Goal: Task Accomplishment & Management: Manage account settings

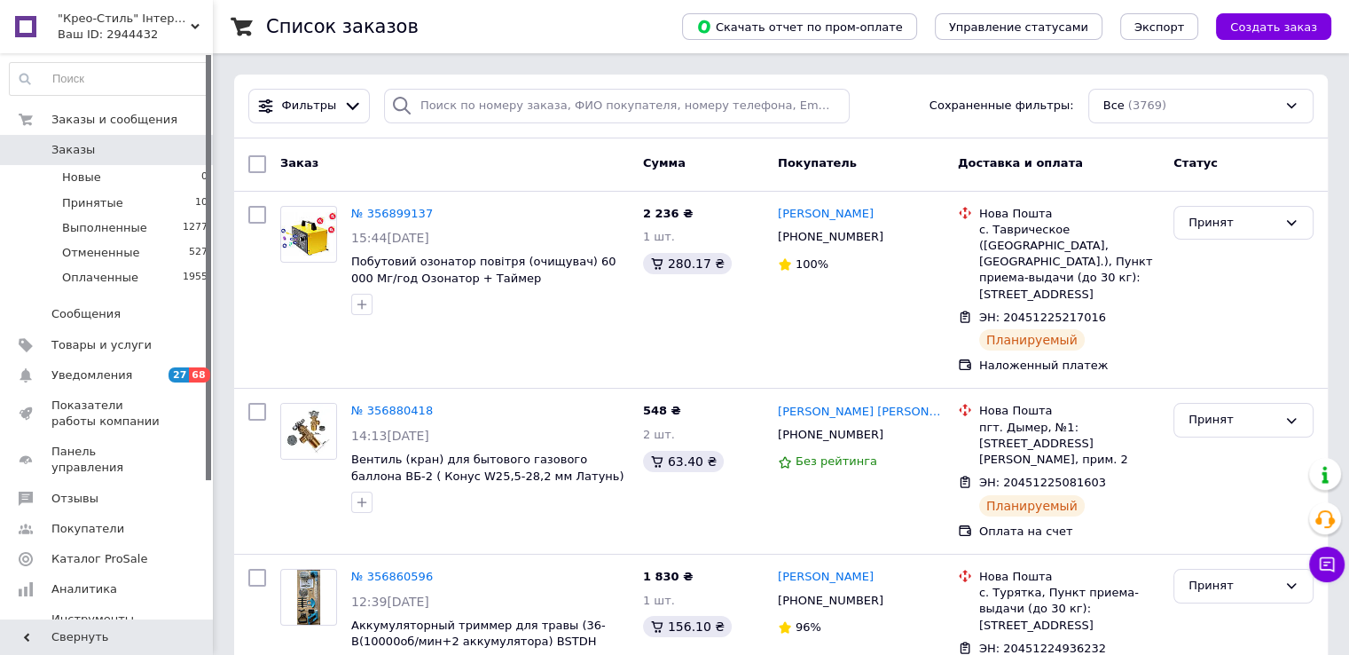
click at [193, 27] on use at bounding box center [195, 26] width 9 height 5
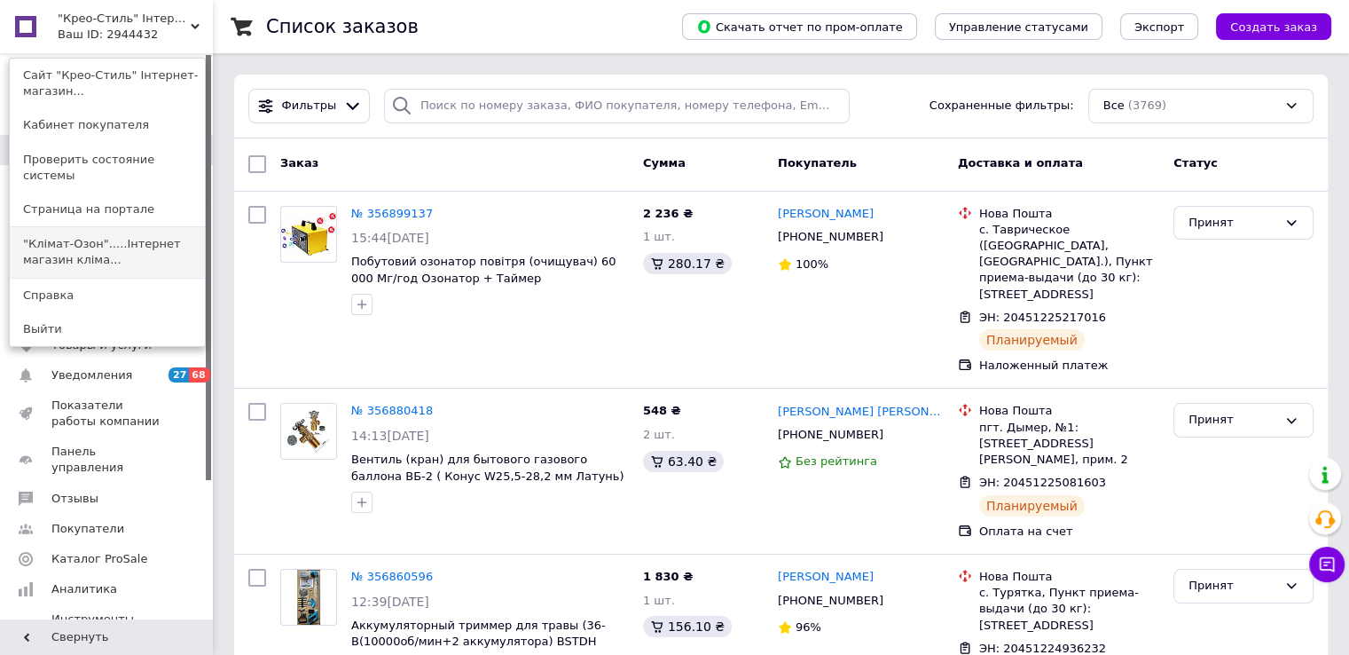
click at [181, 251] on link ""Клімат-Озон".....Інтернет магазин кліма..." at bounding box center [107, 252] width 195 height 50
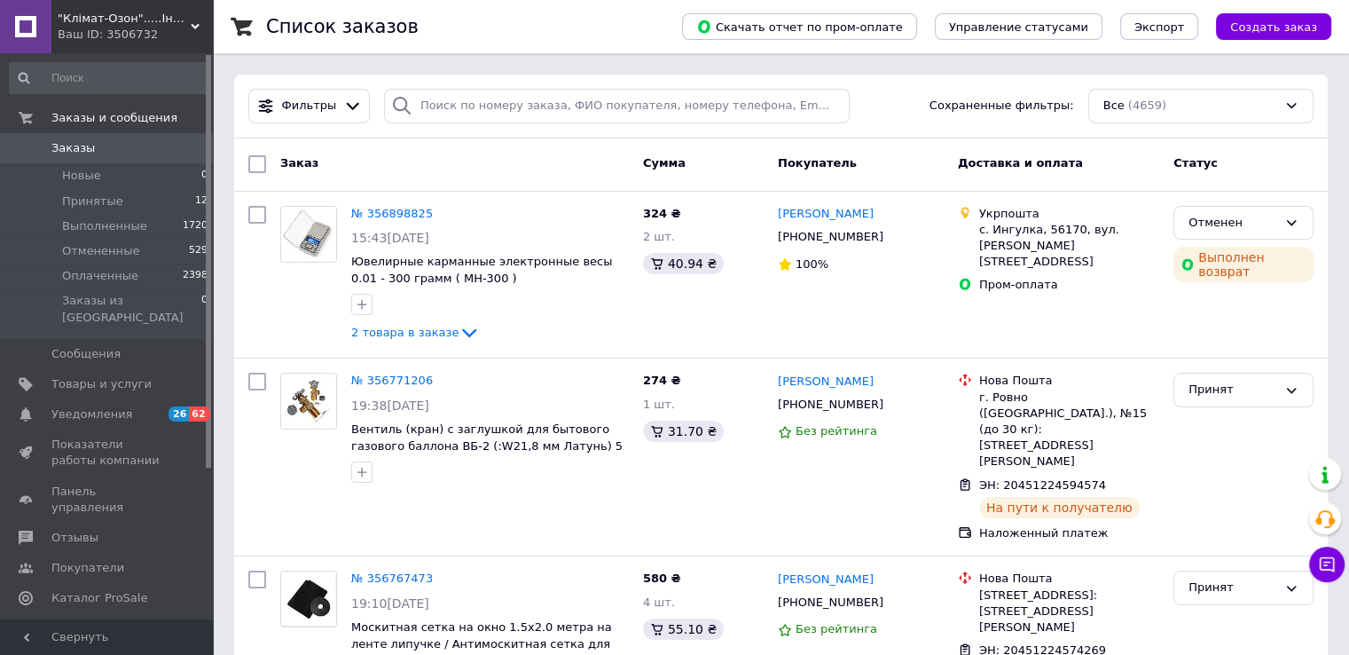
click at [199, 33] on div "Ваш ID: 3506732" at bounding box center [135, 35] width 155 height 16
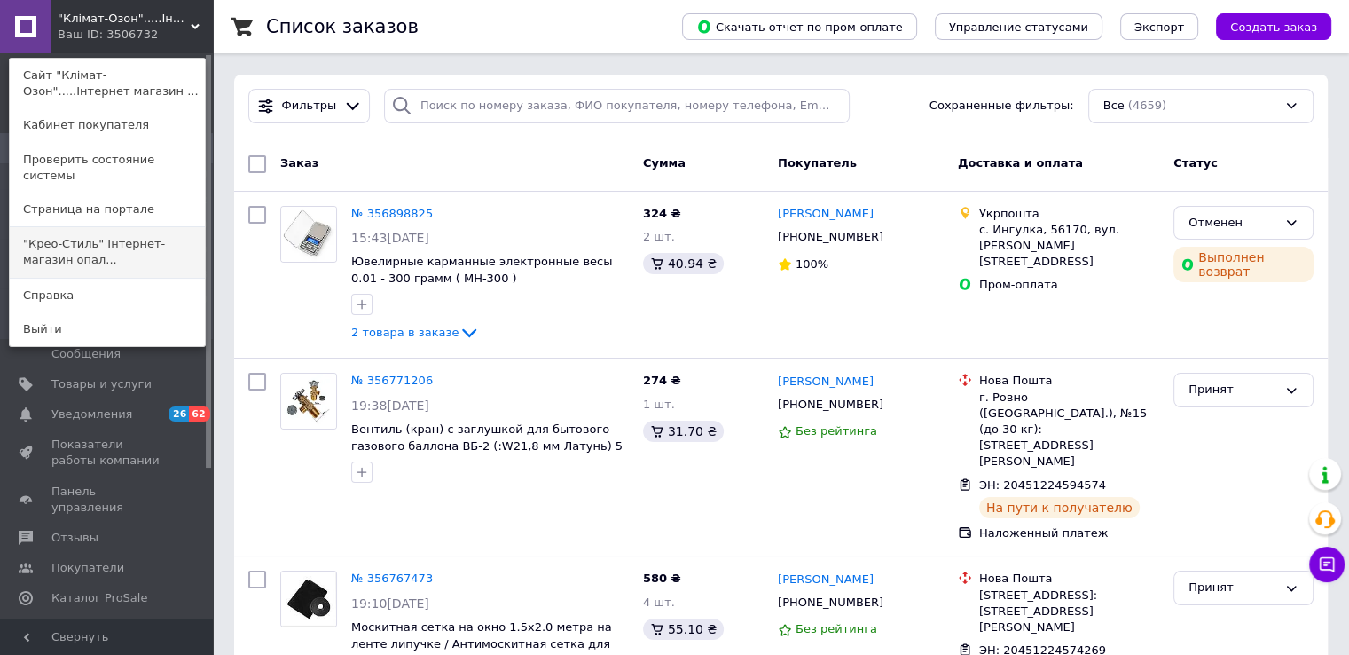
click at [177, 237] on link ""Крео-Стиль" Інтернет-магазин опал..." at bounding box center [107, 252] width 195 height 50
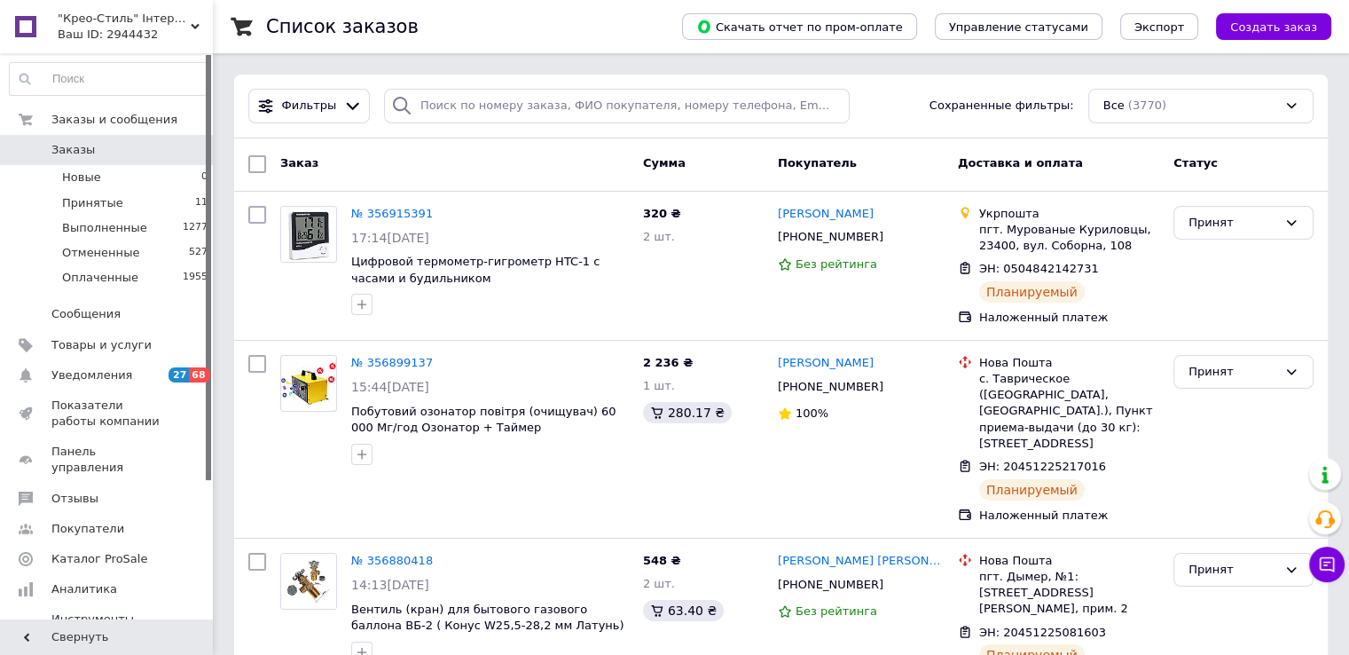
click at [194, 29] on icon at bounding box center [195, 26] width 9 height 9
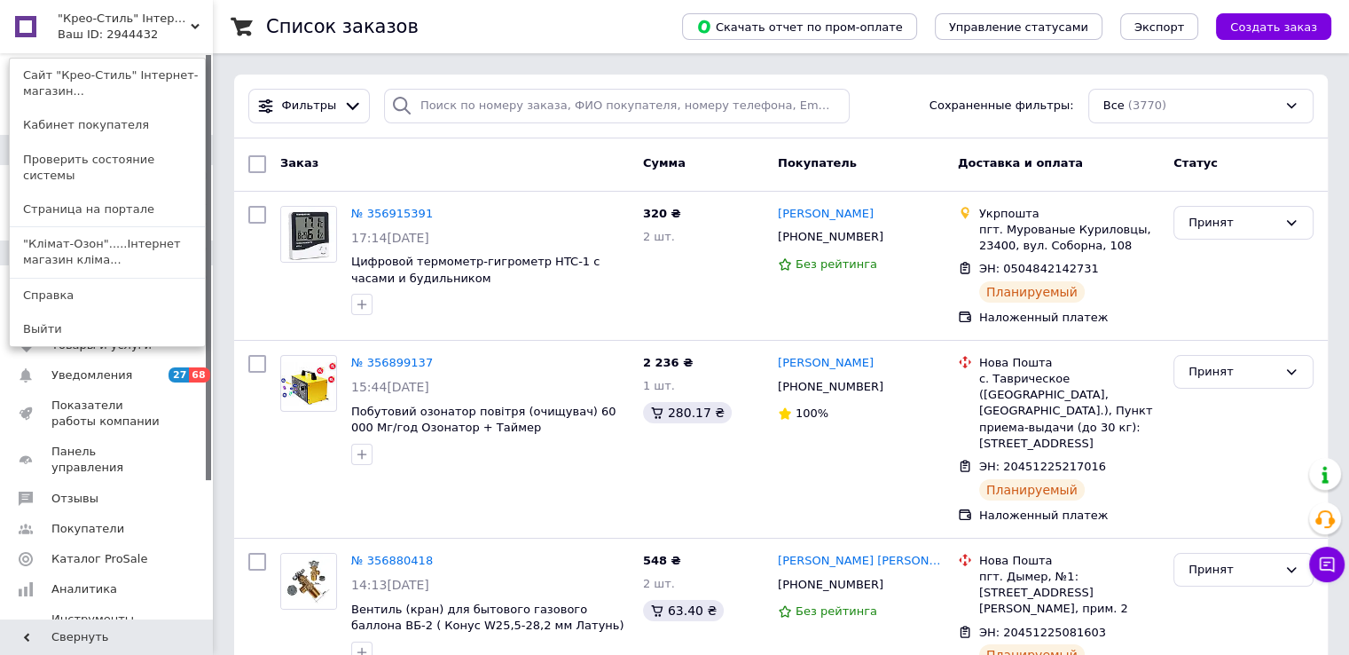
click at [186, 242] on link ""Клімат-Озон".....Інтернет магазин кліма..." at bounding box center [107, 252] width 195 height 50
